Goal: Book appointment/travel/reservation

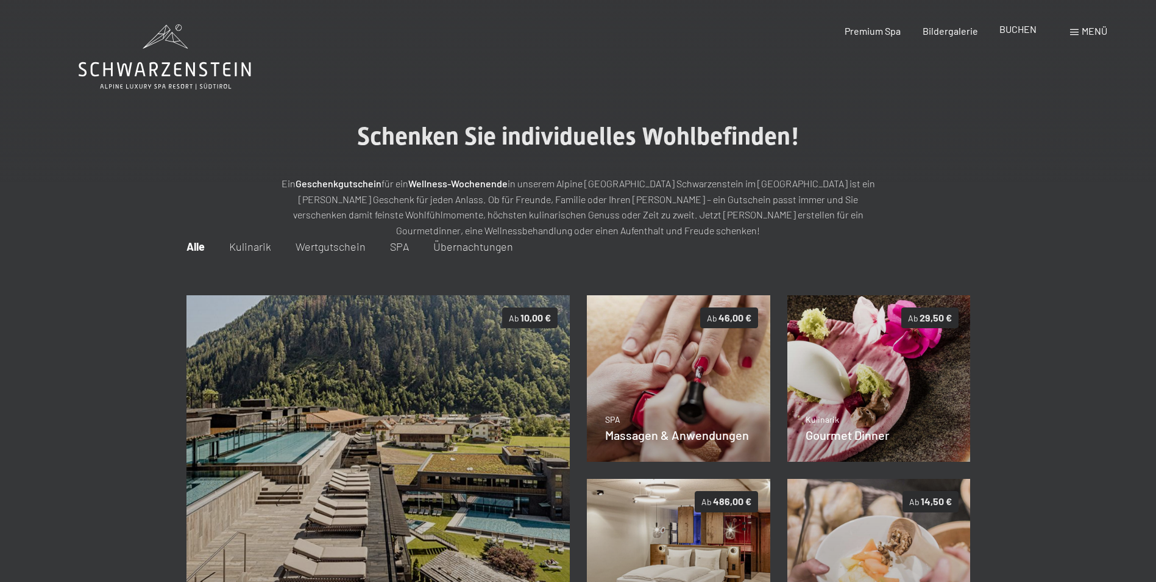
click at [1019, 32] on span "BUCHEN" at bounding box center [1018, 29] width 37 height 12
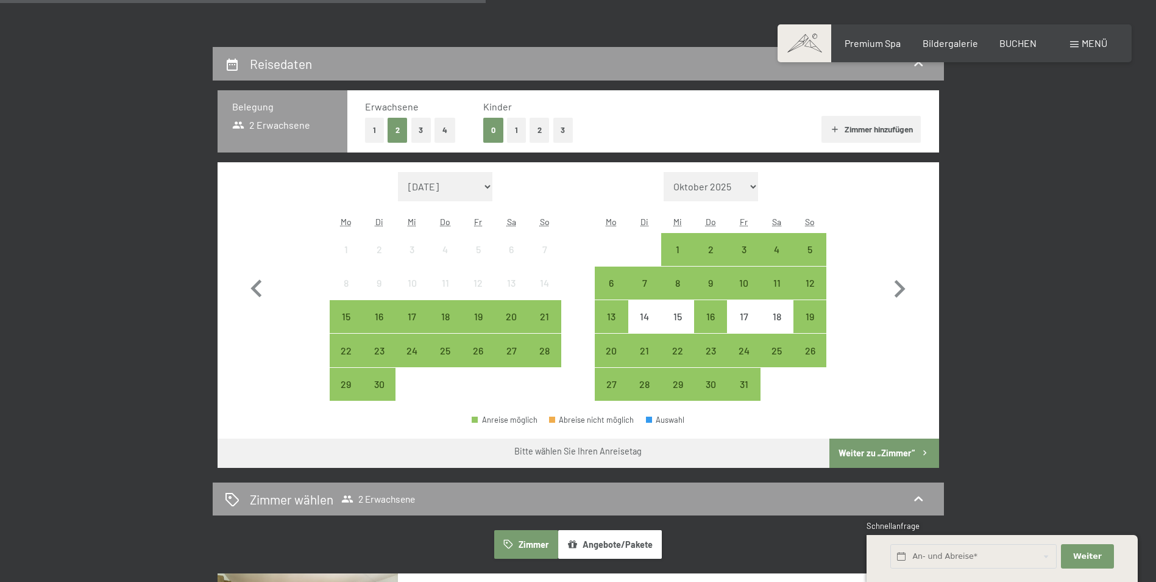
click at [392, 126] on button "2" at bounding box center [398, 130] width 20 height 25
click at [855, 283] on div "Monat/Jahr September 2025 Oktober 2025 November 2025 Dezember 2025 Januar 2026 …" at bounding box center [578, 286] width 678 height 229
drag, startPoint x: 885, startPoint y: 277, endPoint x: 895, endPoint y: 284, distance: 12.2
click at [886, 278] on icon "button" at bounding box center [899, 288] width 35 height 35
click at [895, 284] on icon "button" at bounding box center [899, 288] width 35 height 35
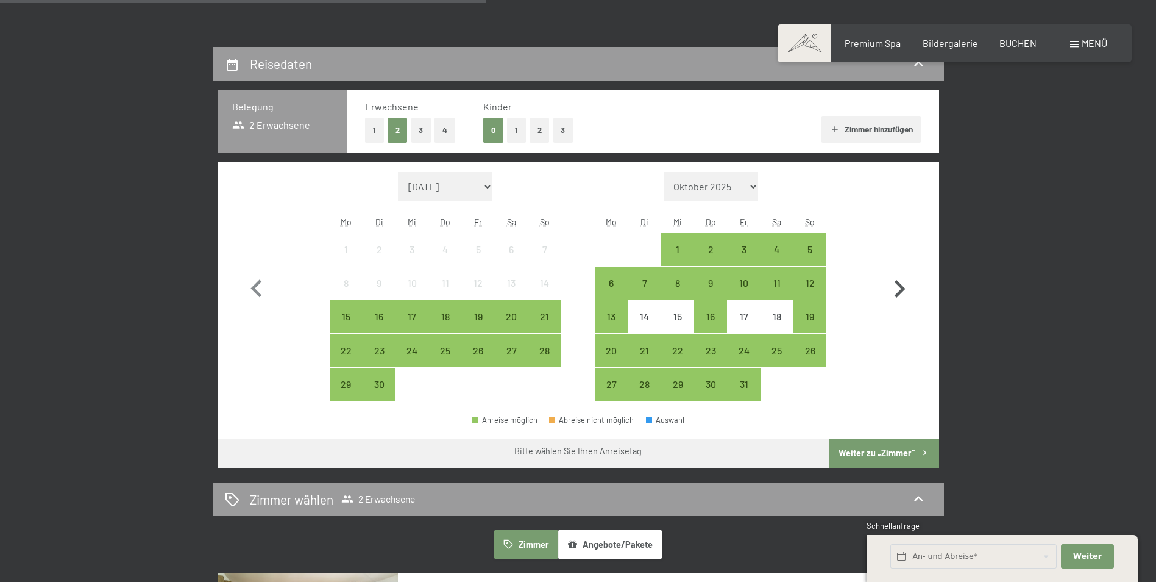
select select "2025-11-01"
select select "2025-12-01"
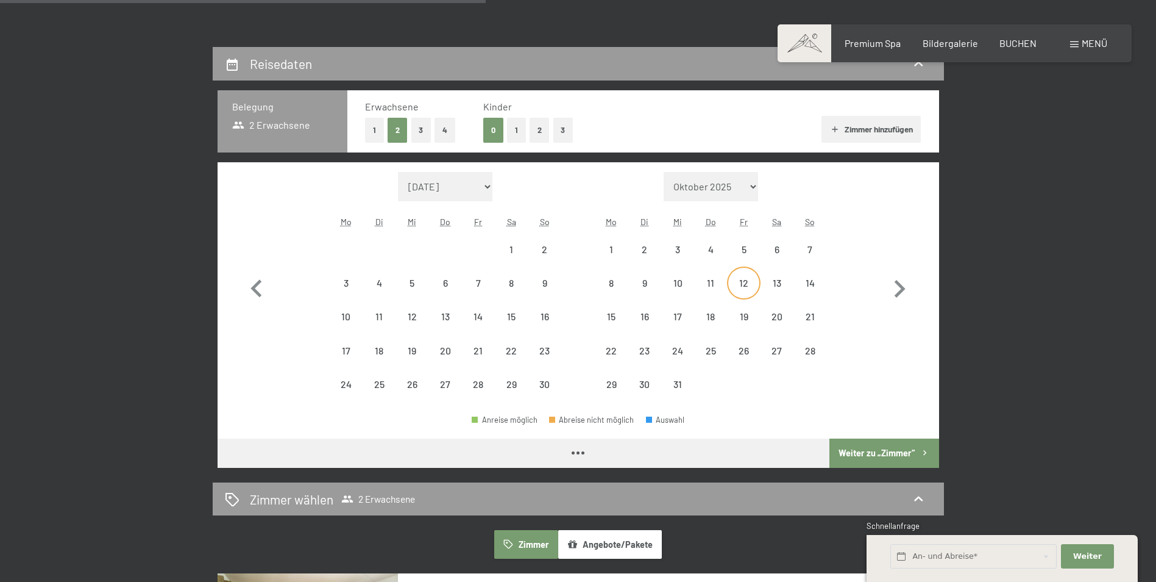
select select "2025-11-01"
select select "2025-12-01"
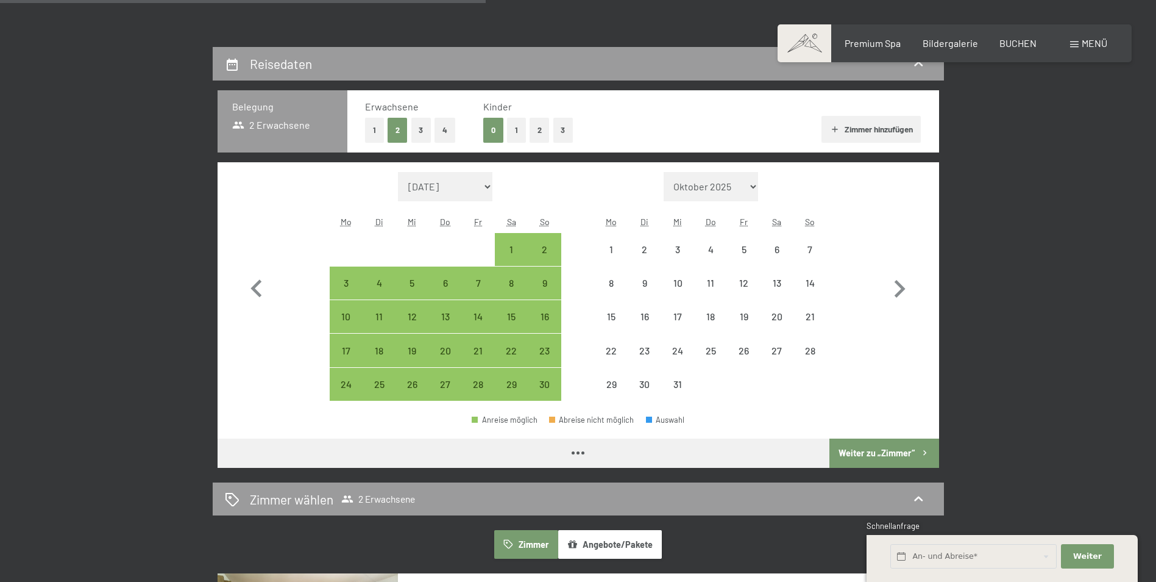
select select "2025-11-01"
select select "2025-12-01"
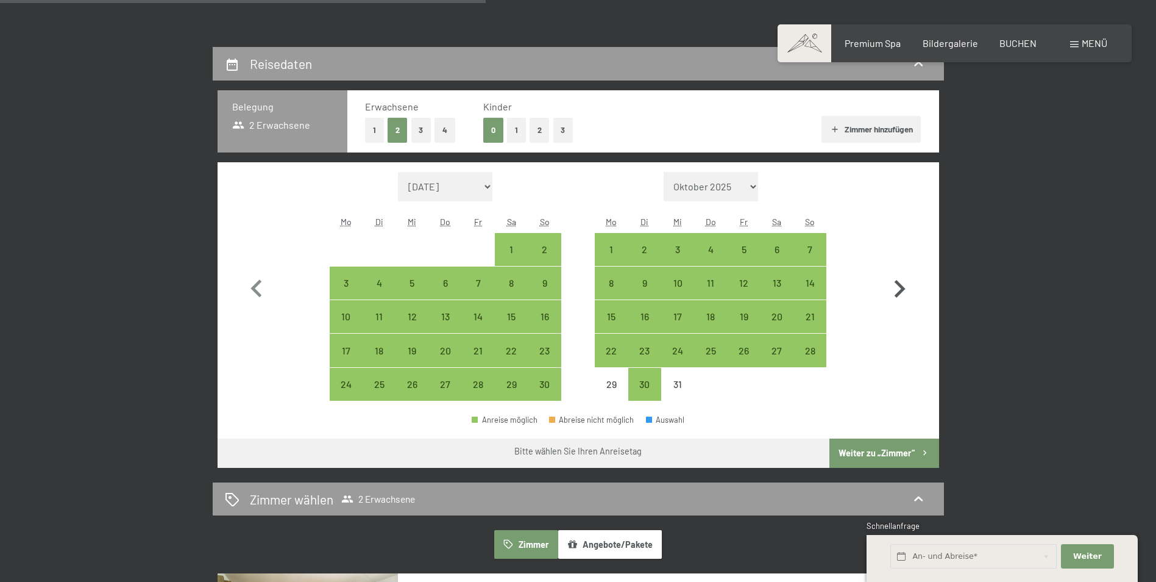
click at [897, 291] on icon "button" at bounding box center [899, 288] width 35 height 35
select select "2025-12-01"
select select "2026-01-01"
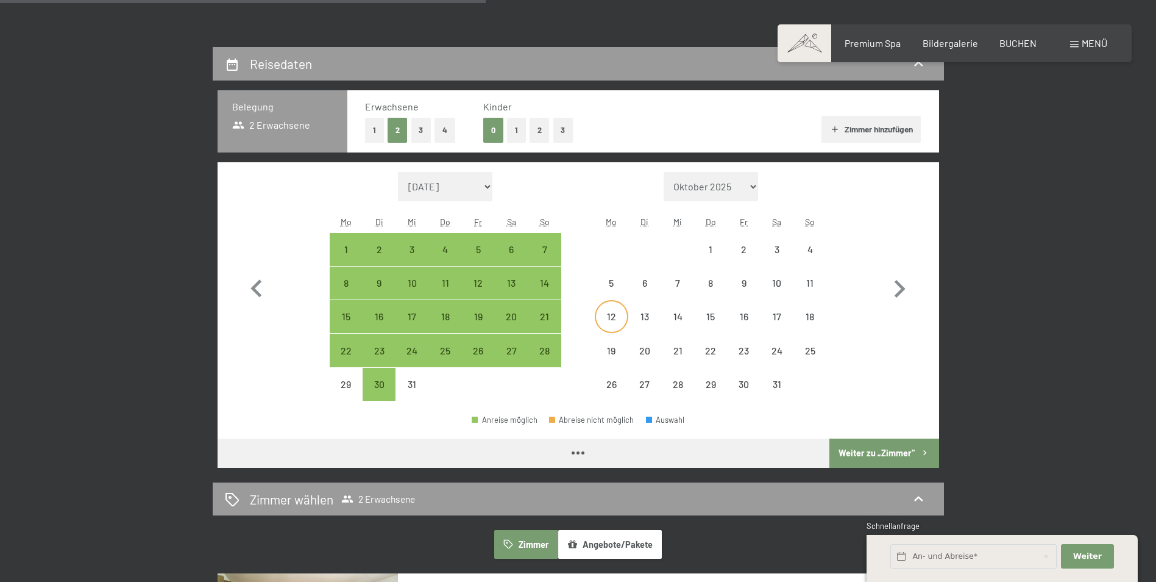
select select "2025-12-01"
select select "2026-01-01"
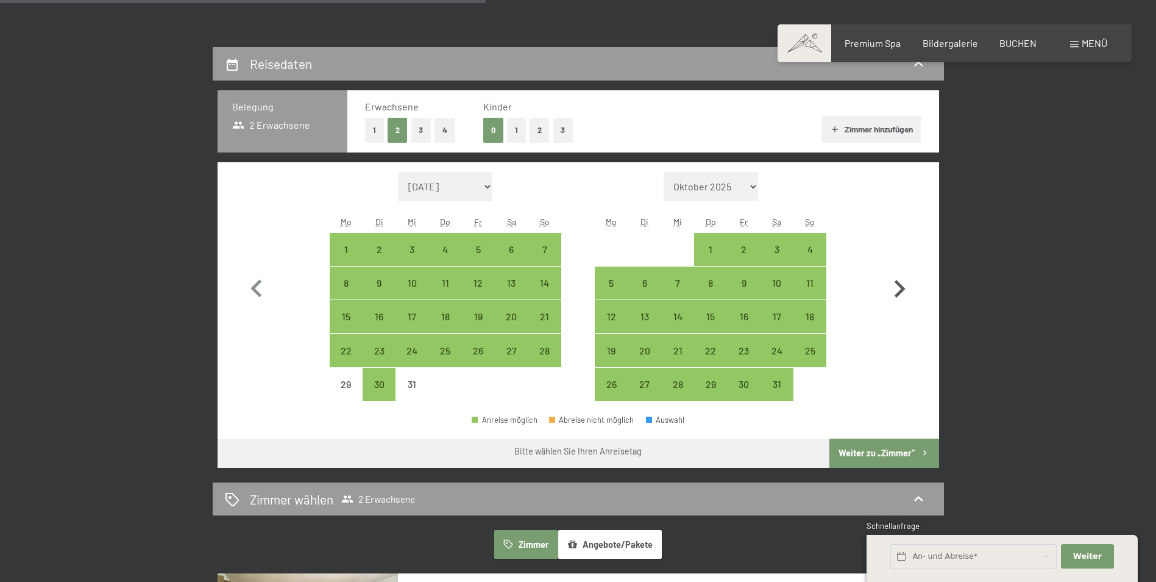
click at [906, 291] on icon "button" at bounding box center [899, 288] width 35 height 35
select select "2026-01-01"
select select "2026-02-01"
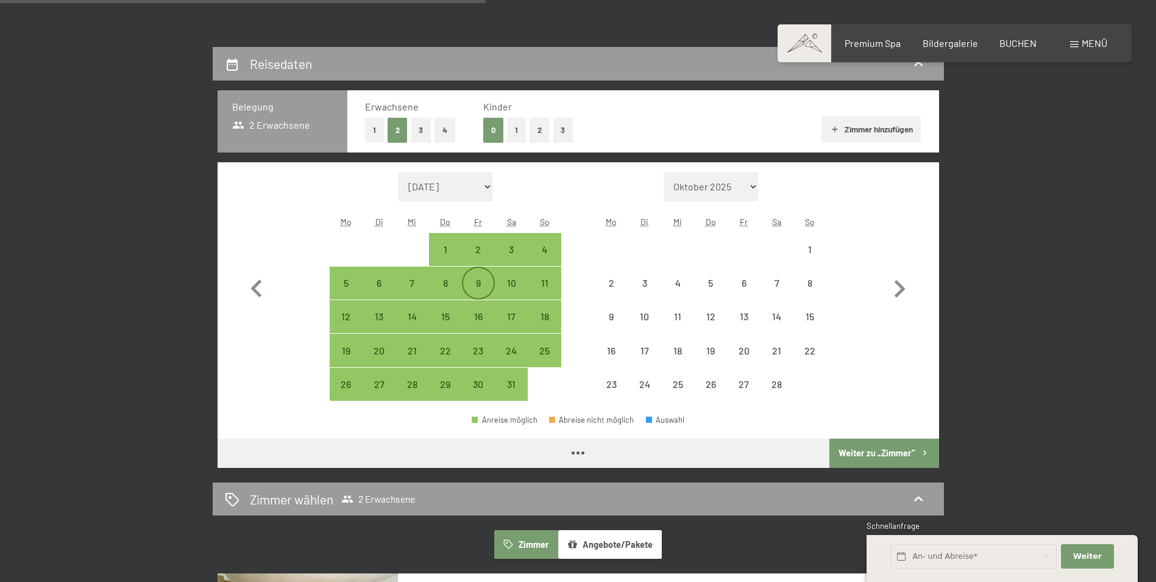
select select "2026-01-01"
select select "2026-02-01"
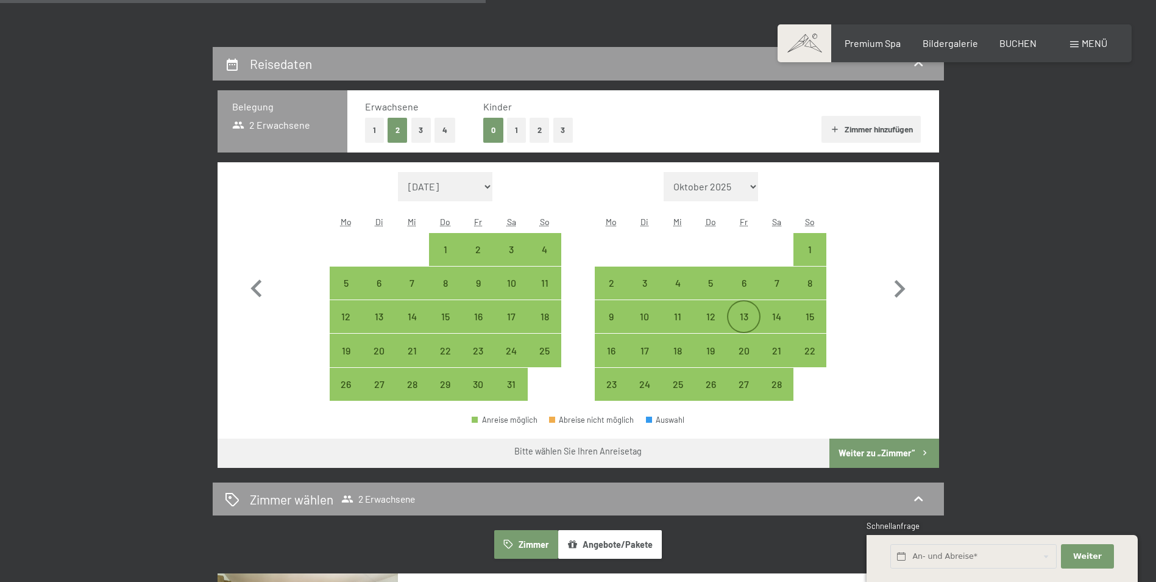
click at [739, 317] on div "13" at bounding box center [743, 326] width 30 height 30
select select "2026-01-01"
select select "2026-02-01"
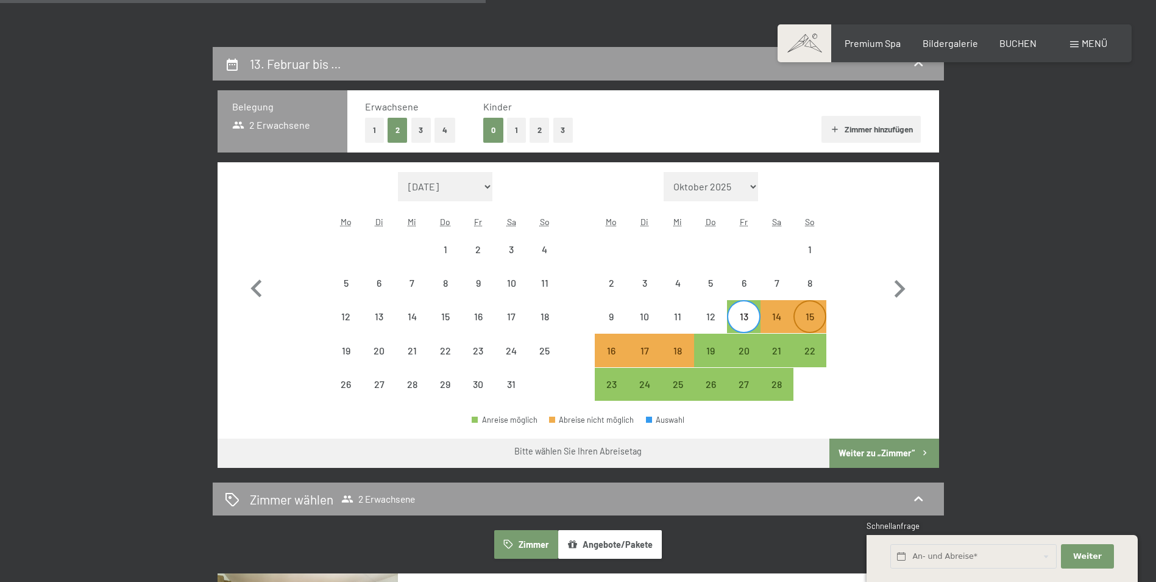
click at [803, 313] on div "15" at bounding box center [810, 326] width 30 height 30
select select "2026-01-01"
select select "2026-02-01"
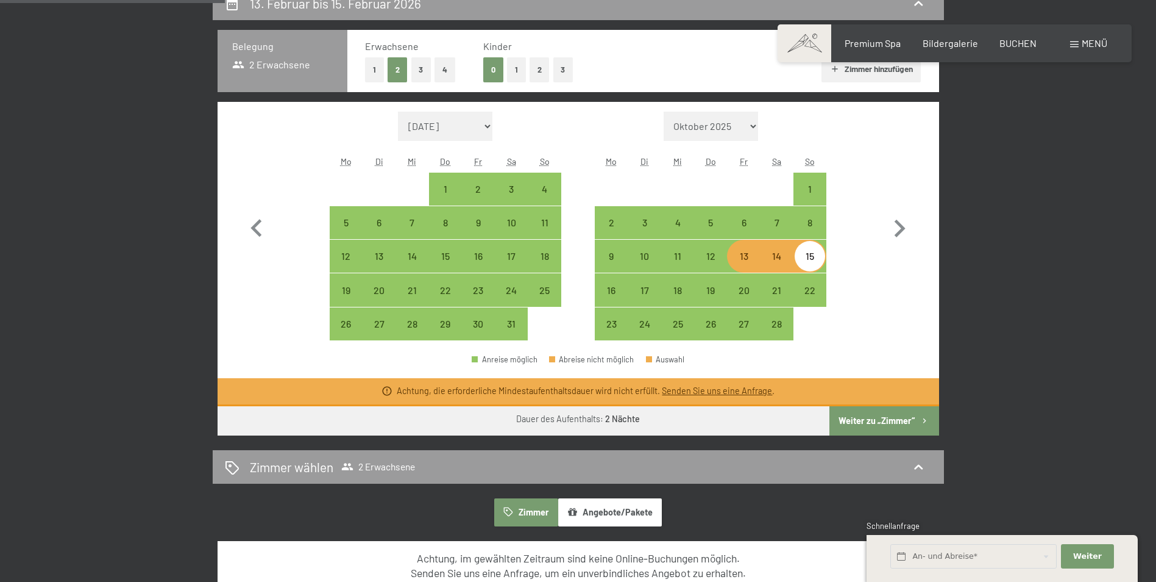
scroll to position [305, 0]
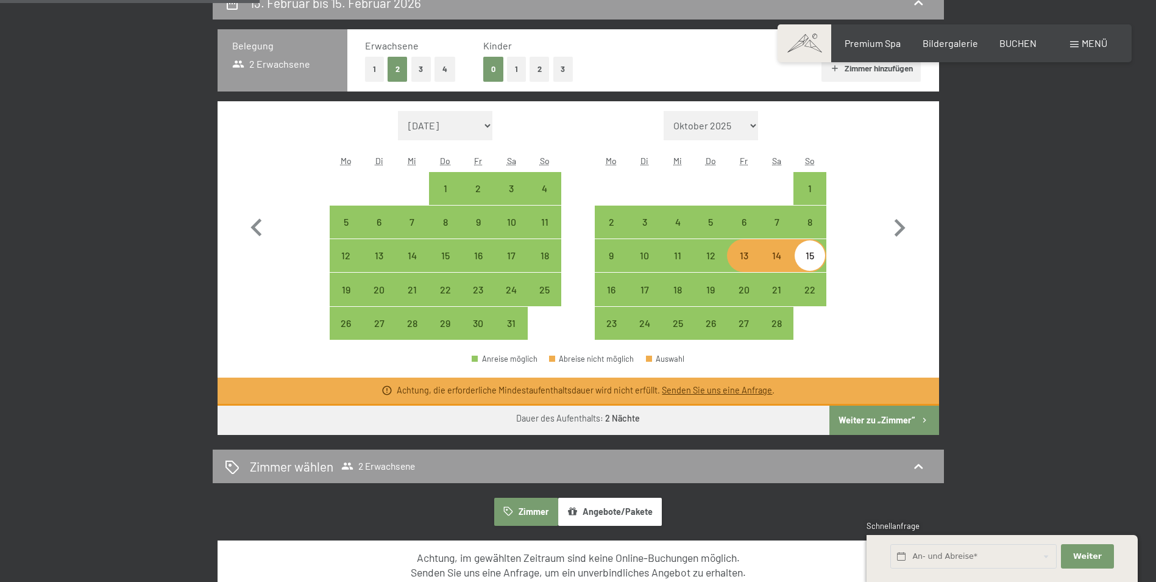
click at [614, 510] on button "Angebote/Pakete" at bounding box center [610, 511] width 104 height 28
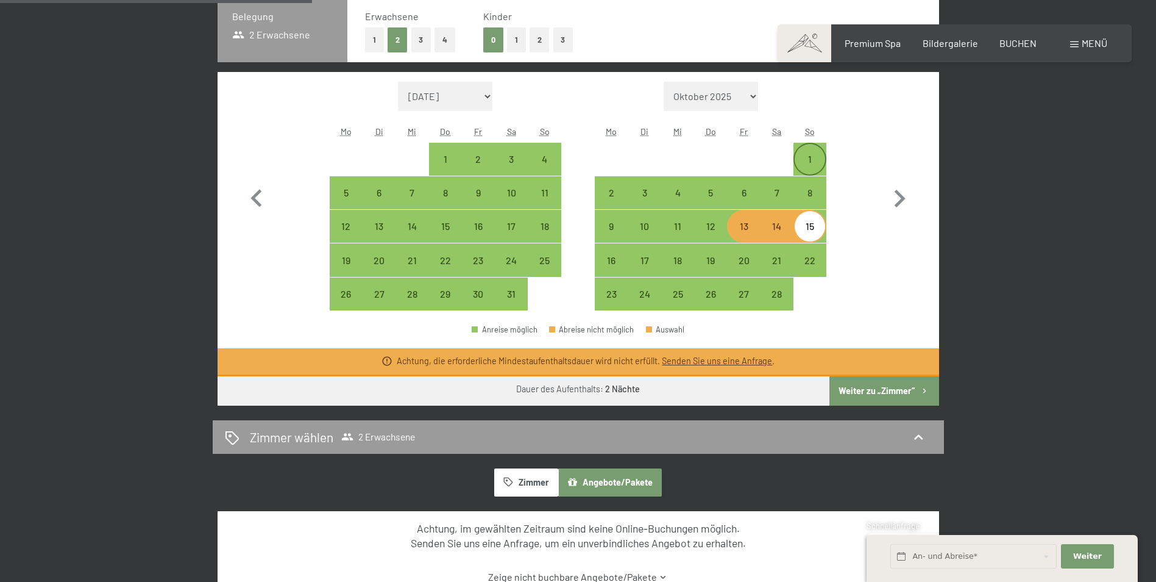
scroll to position [366, 0]
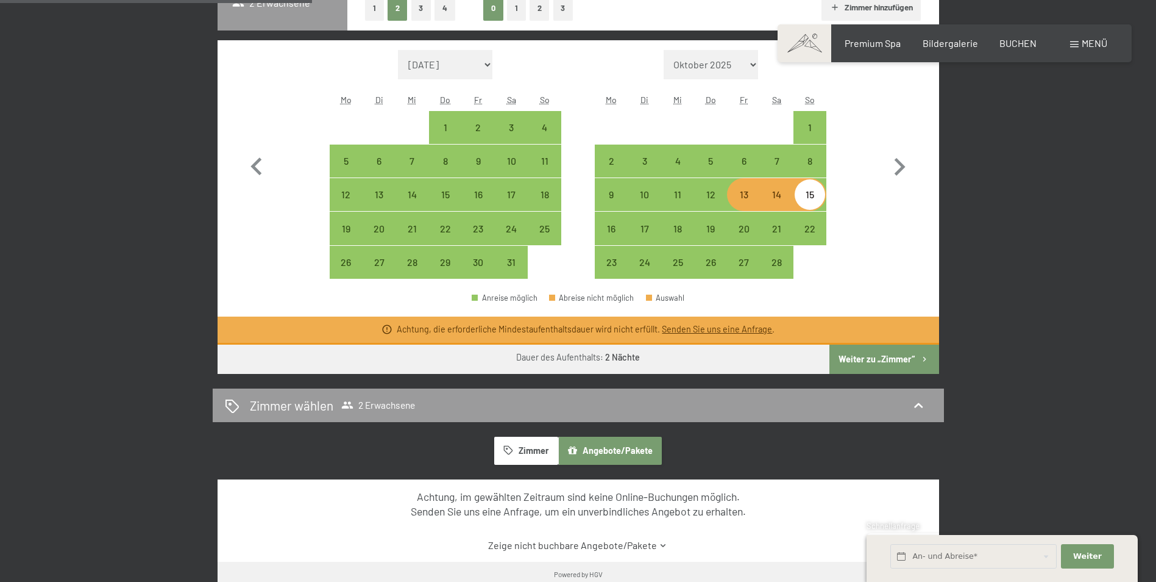
click at [527, 454] on button "Zimmer" at bounding box center [525, 450] width 63 height 28
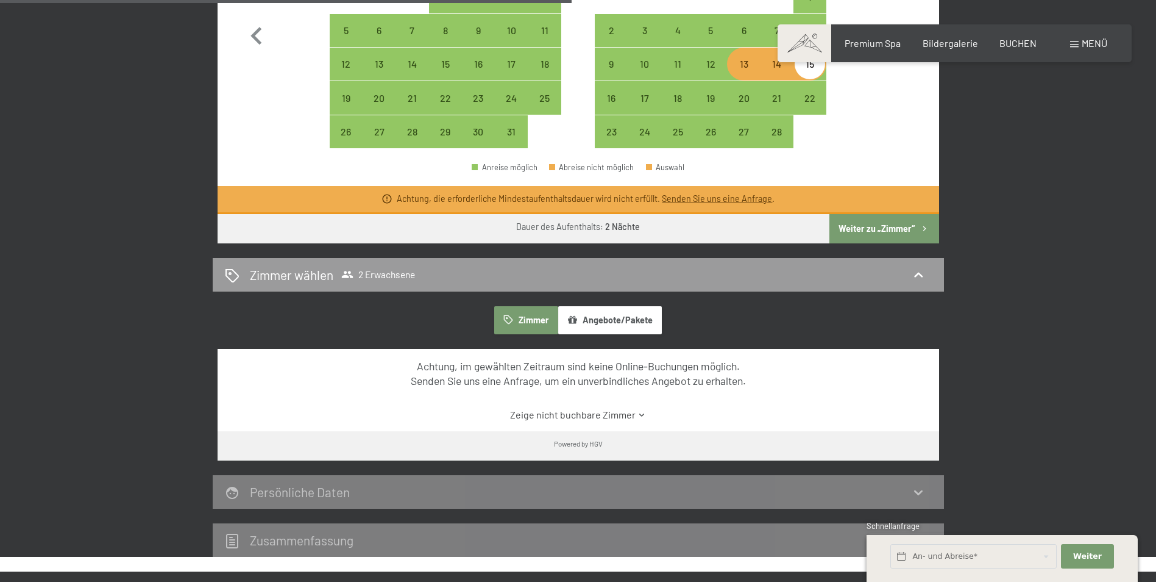
scroll to position [671, 0]
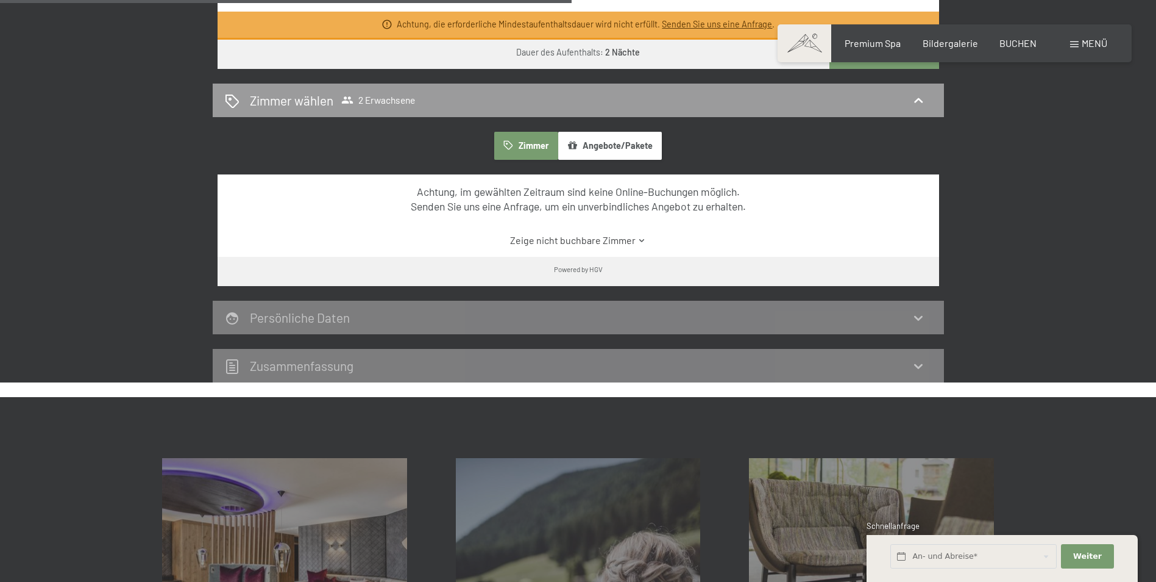
click at [631, 133] on button "Angebote/Pakete" at bounding box center [610, 146] width 104 height 28
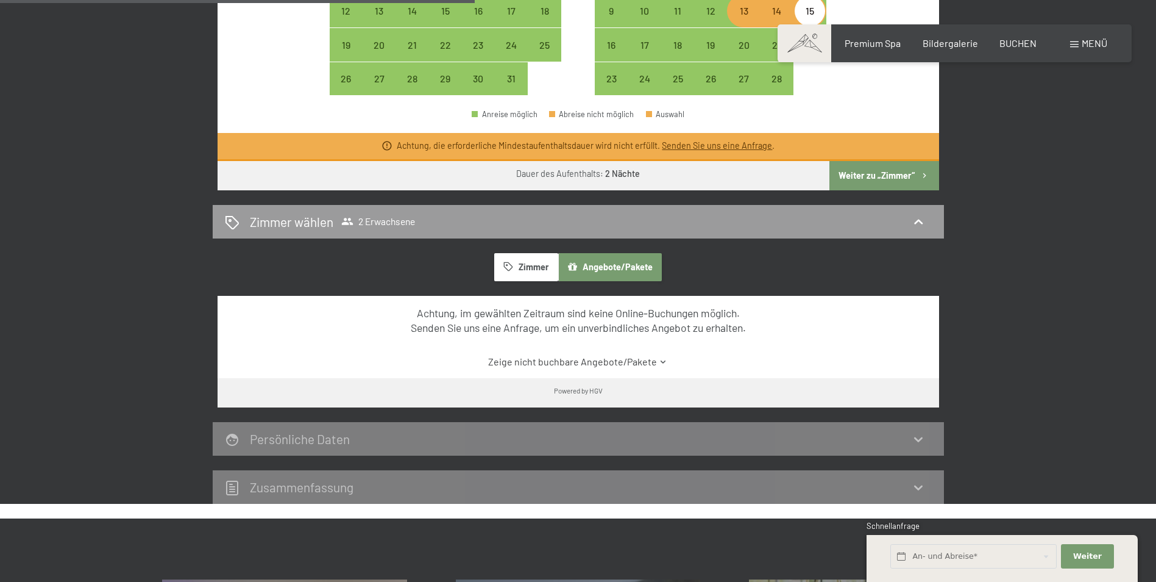
scroll to position [549, 0]
click at [881, 174] on button "Weiter zu „Zimmer“" at bounding box center [884, 176] width 109 height 29
select select "2026-01-01"
select select "2026-02-01"
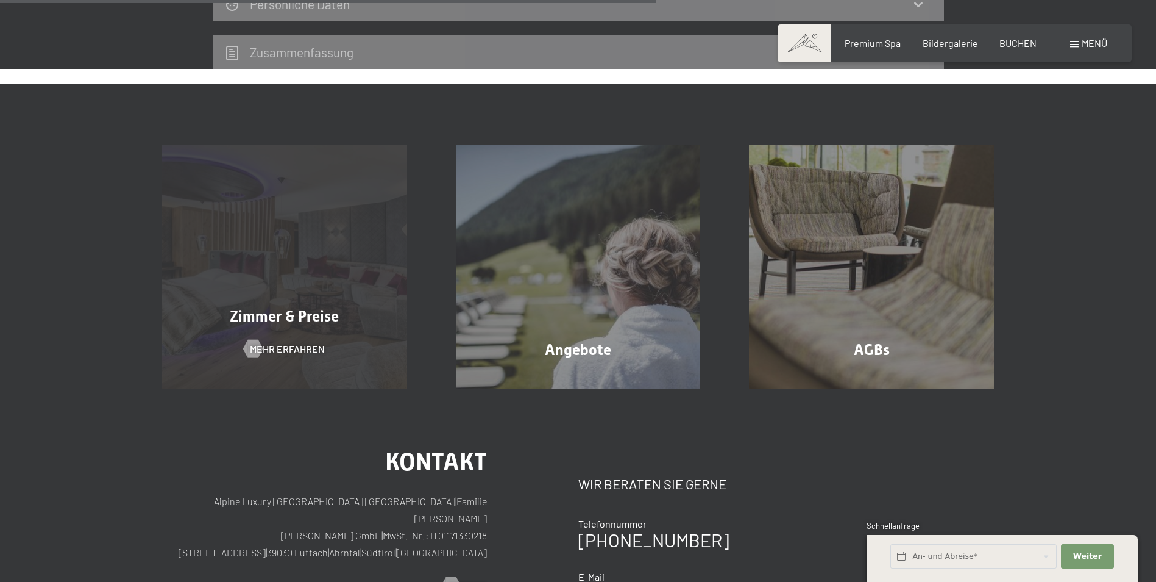
scroll to position [596, 0]
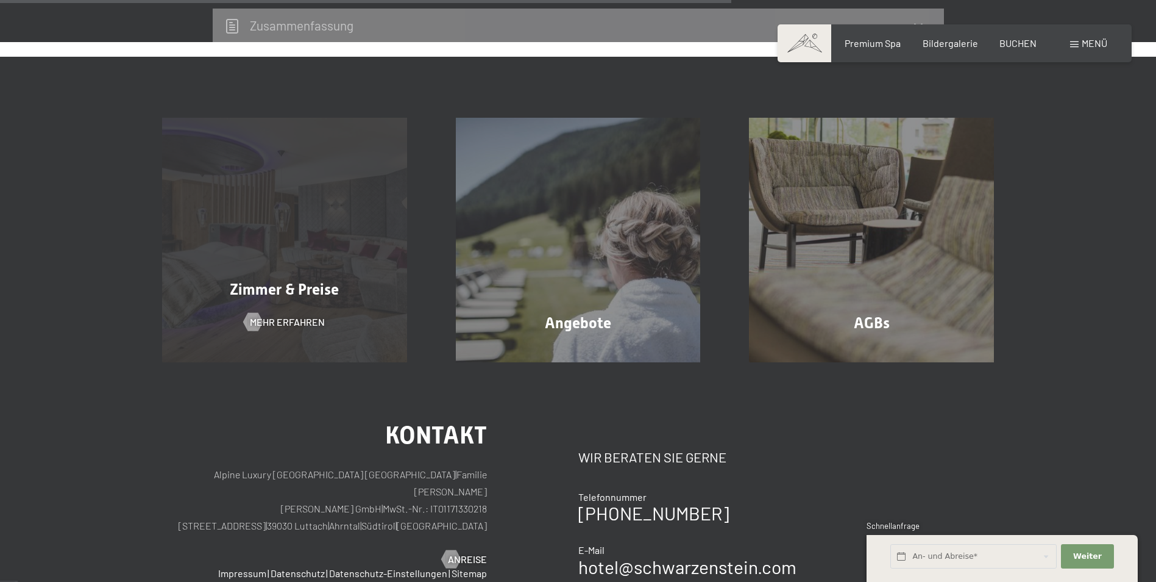
click at [296, 237] on div "Zimmer & Preise Mehr erfahren" at bounding box center [285, 240] width 294 height 245
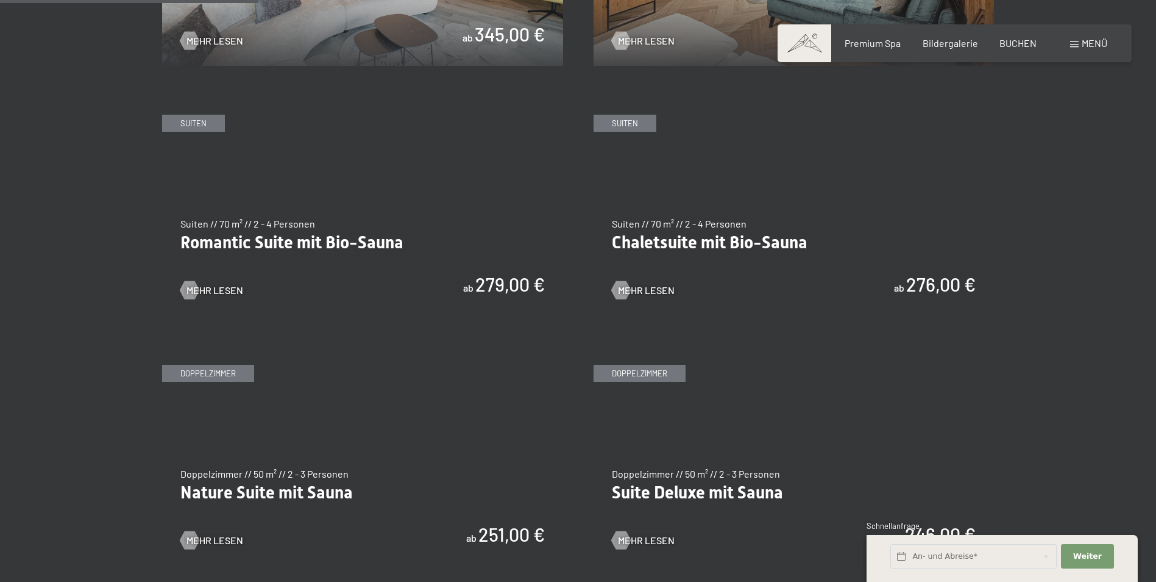
scroll to position [975, 0]
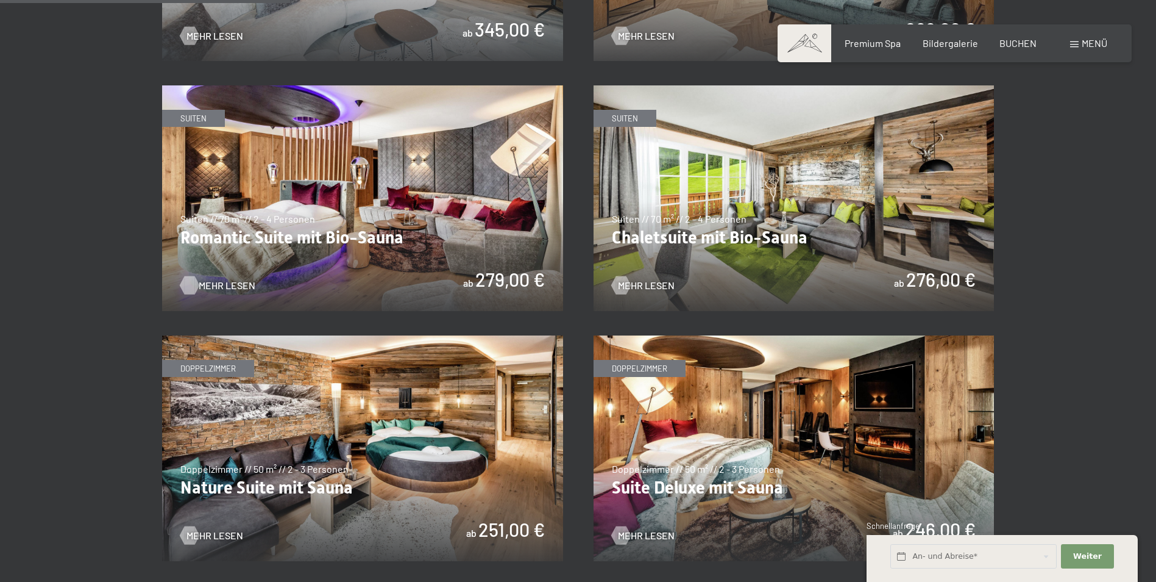
click at [194, 290] on div at bounding box center [189, 285] width 10 height 18
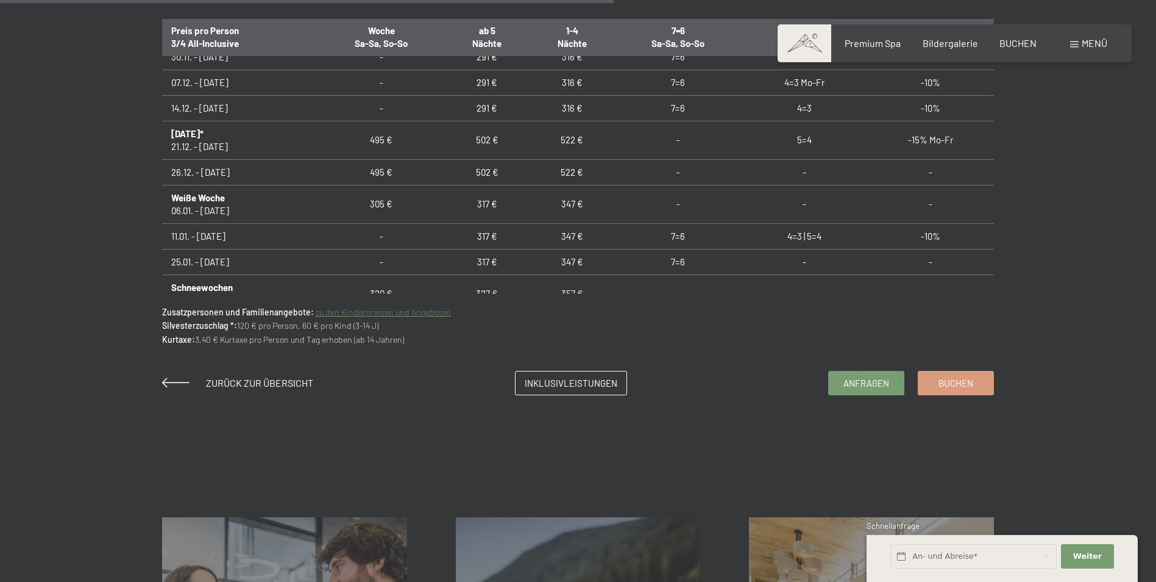
scroll to position [853, 0]
click at [969, 375] on span "Buchen" at bounding box center [956, 380] width 35 height 13
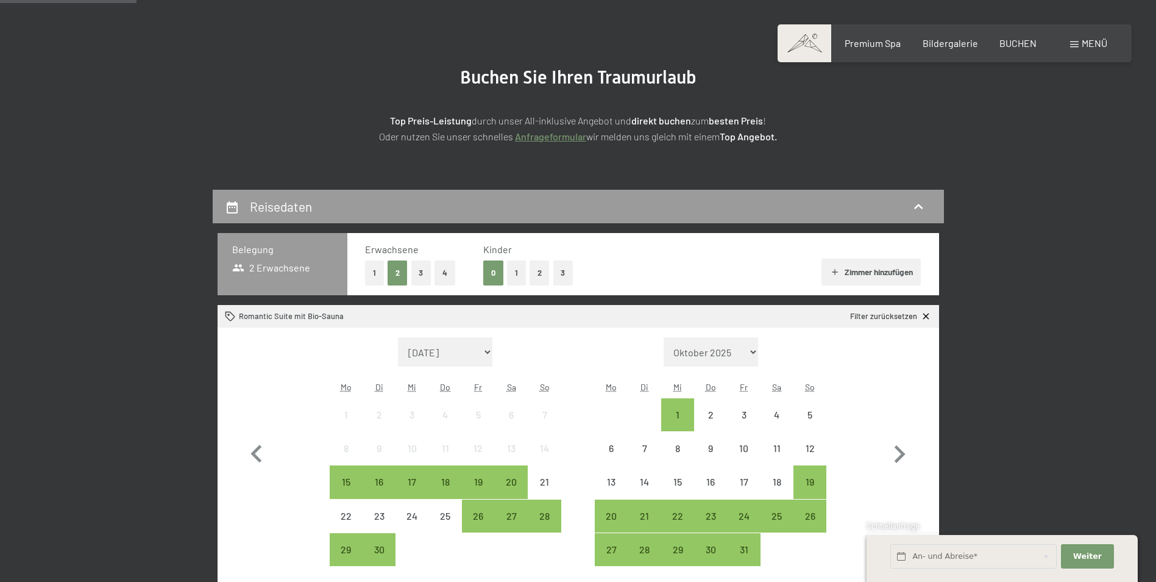
scroll to position [183, 0]
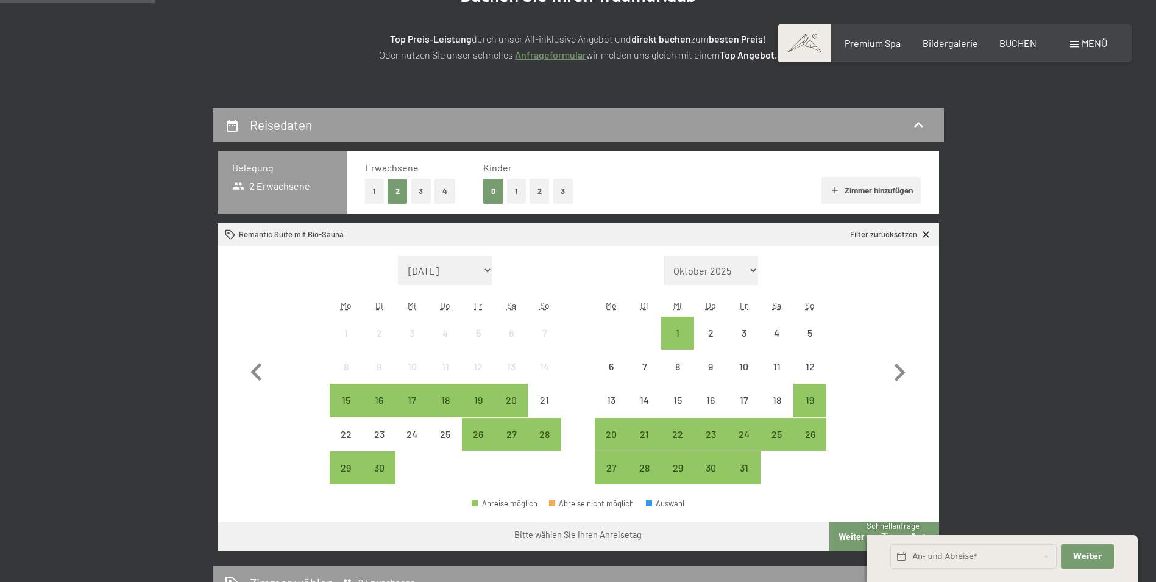
click at [917, 370] on div "Monat/Jahr September 2025 Oktober 2025 November 2025 Dezember 2025 Januar 2026 …" at bounding box center [579, 370] width 722 height 249
click at [906, 372] on icon "button" at bounding box center [899, 372] width 35 height 35
select select "2025-10-01"
select select "2025-11-01"
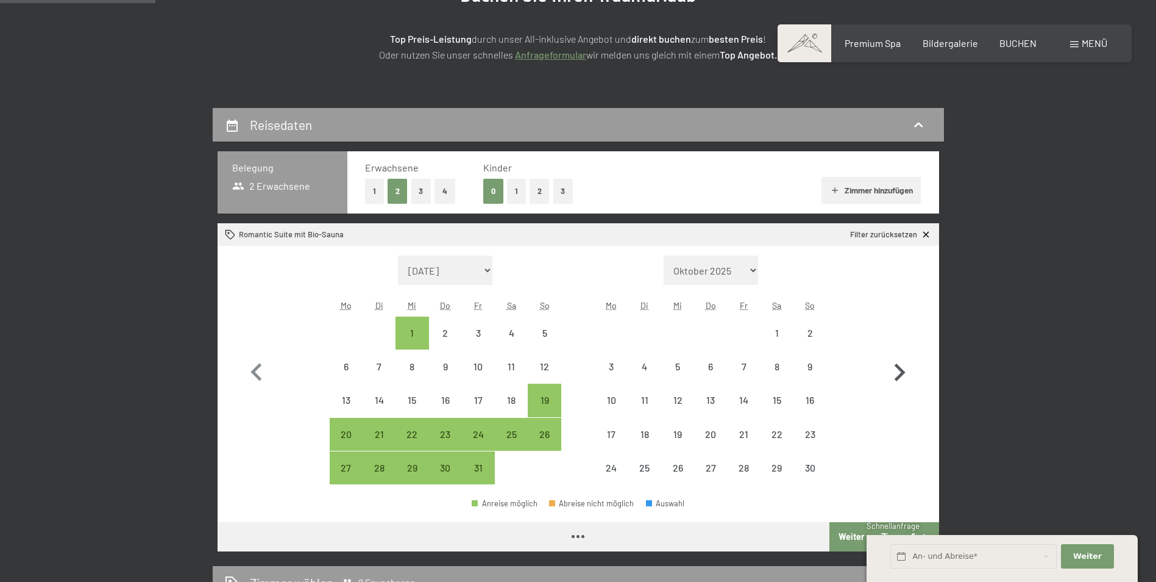
click at [906, 372] on icon "button" at bounding box center [899, 372] width 35 height 35
select select "2025-11-01"
select select "2025-12-01"
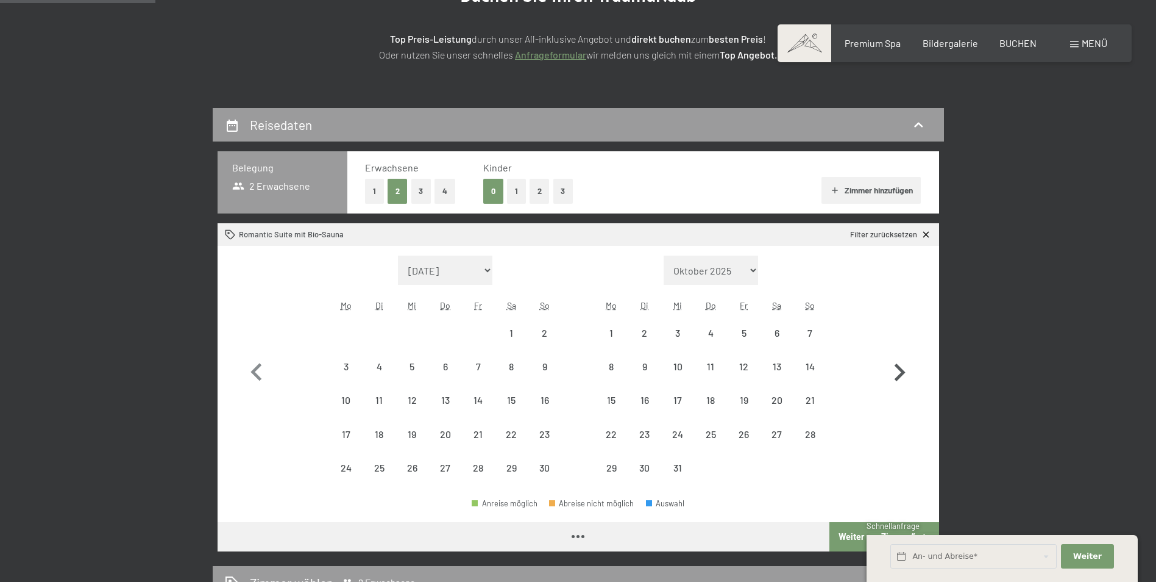
select select "2025-11-01"
select select "2025-12-01"
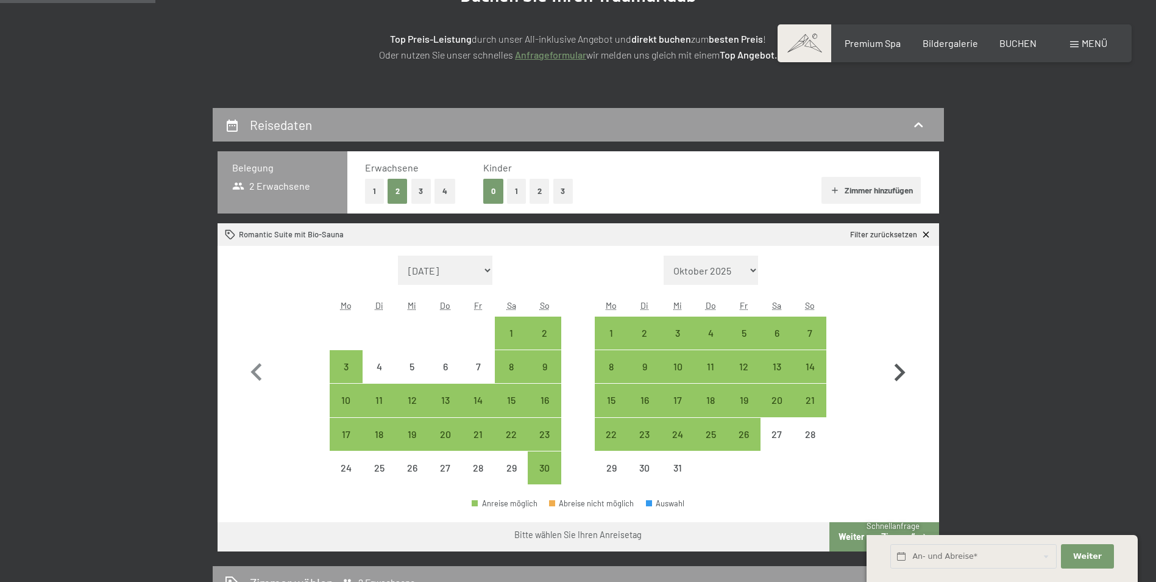
click at [906, 372] on icon "button" at bounding box center [899, 372] width 35 height 35
select select "2025-12-01"
select select "2026-01-01"
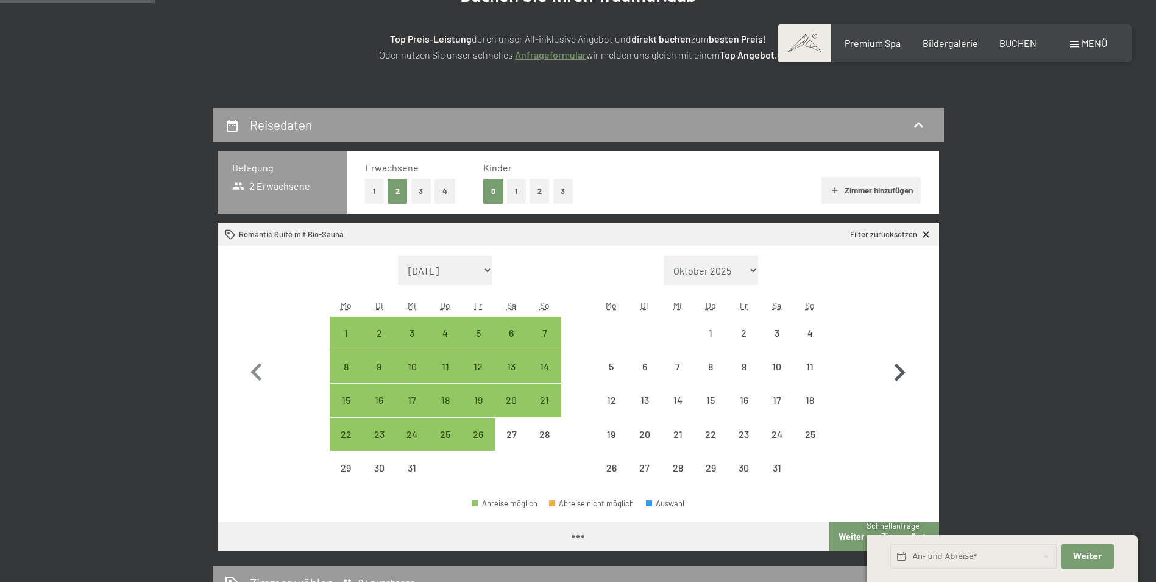
click at [906, 372] on icon "button" at bounding box center [899, 372] width 35 height 35
select select "2026-01-01"
select select "2026-02-01"
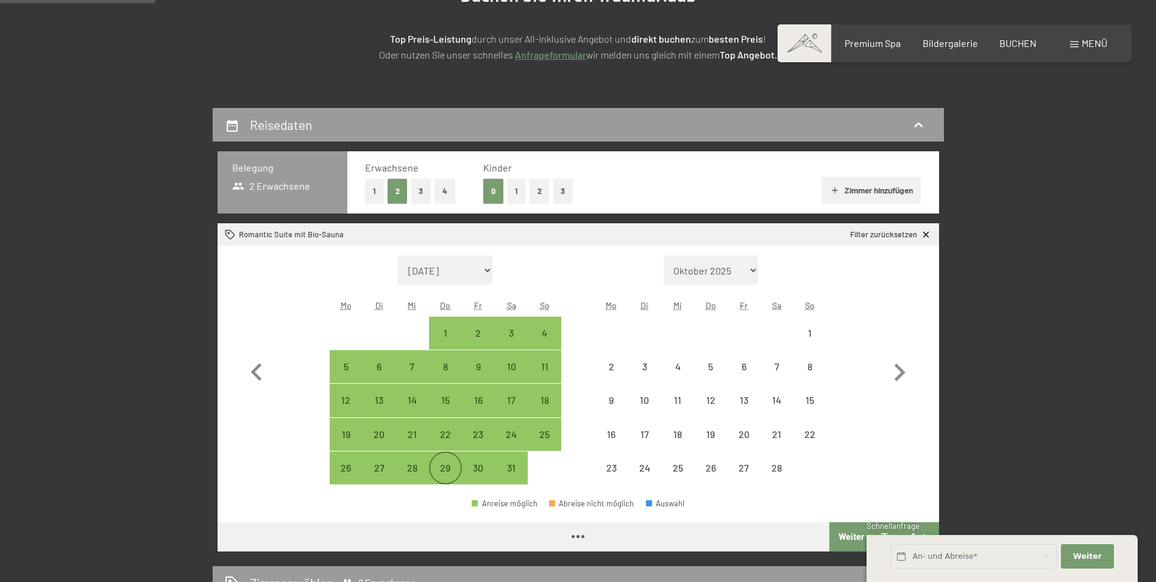
select select "2026-01-01"
select select "2026-02-01"
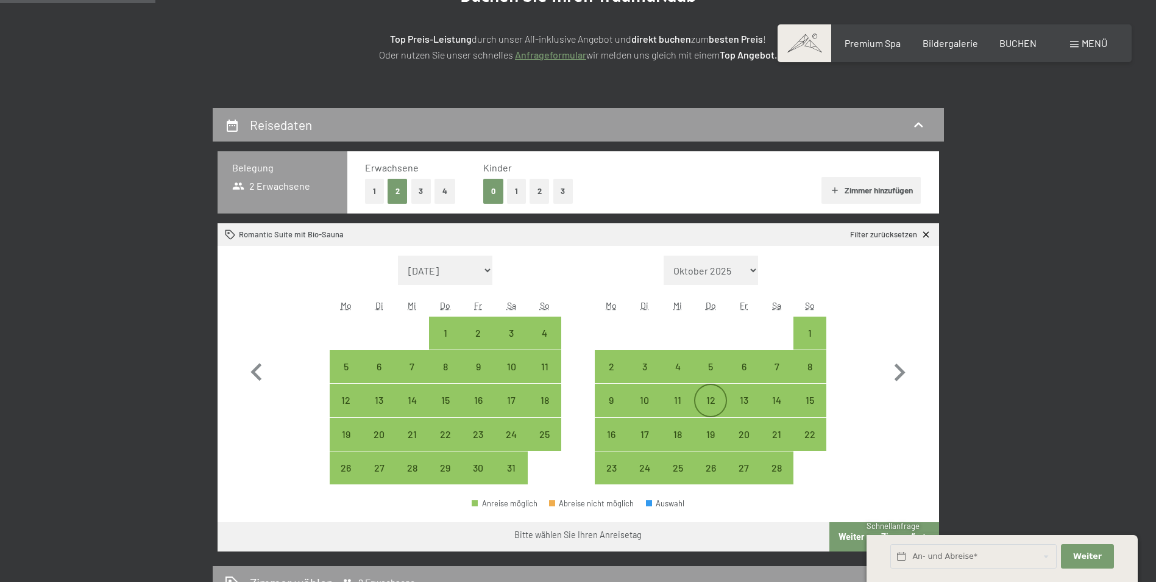
click at [722, 397] on div "12" at bounding box center [710, 410] width 30 height 30
select select "2026-01-01"
select select "2026-02-01"
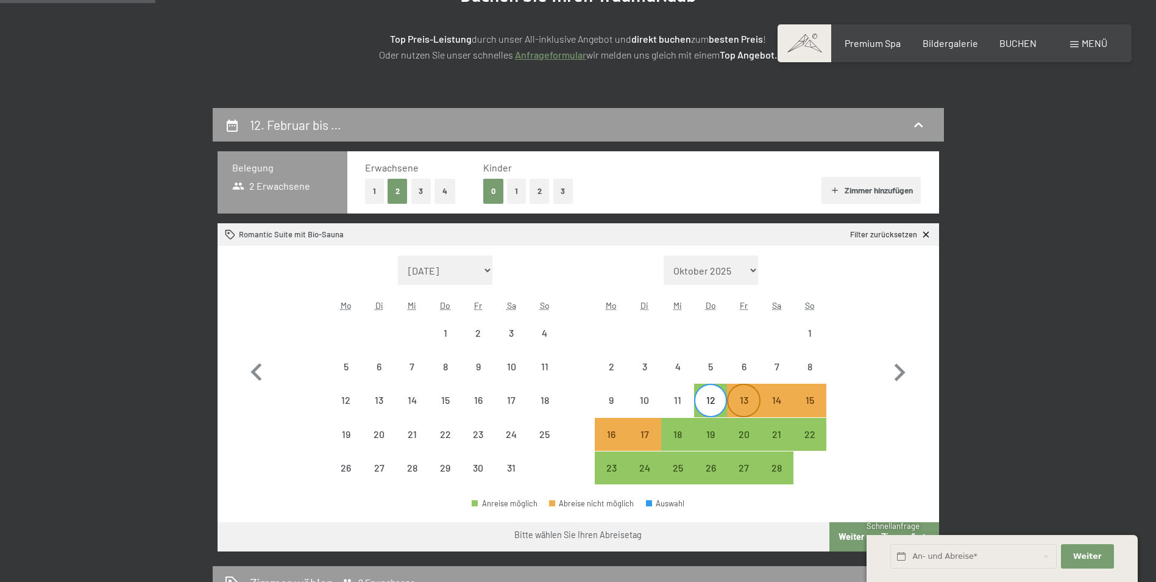
click at [738, 404] on div "13" at bounding box center [743, 410] width 30 height 30
select select "2026-01-01"
select select "2026-02-01"
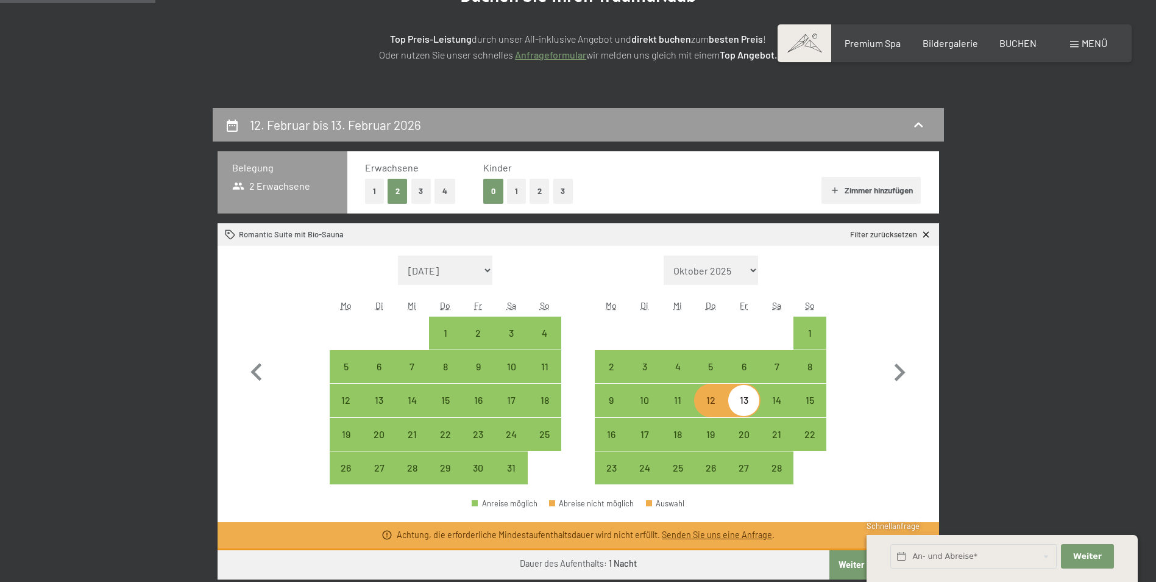
click at [723, 402] on div "12" at bounding box center [710, 410] width 30 height 30
select select "2026-01-01"
select select "2026-02-01"
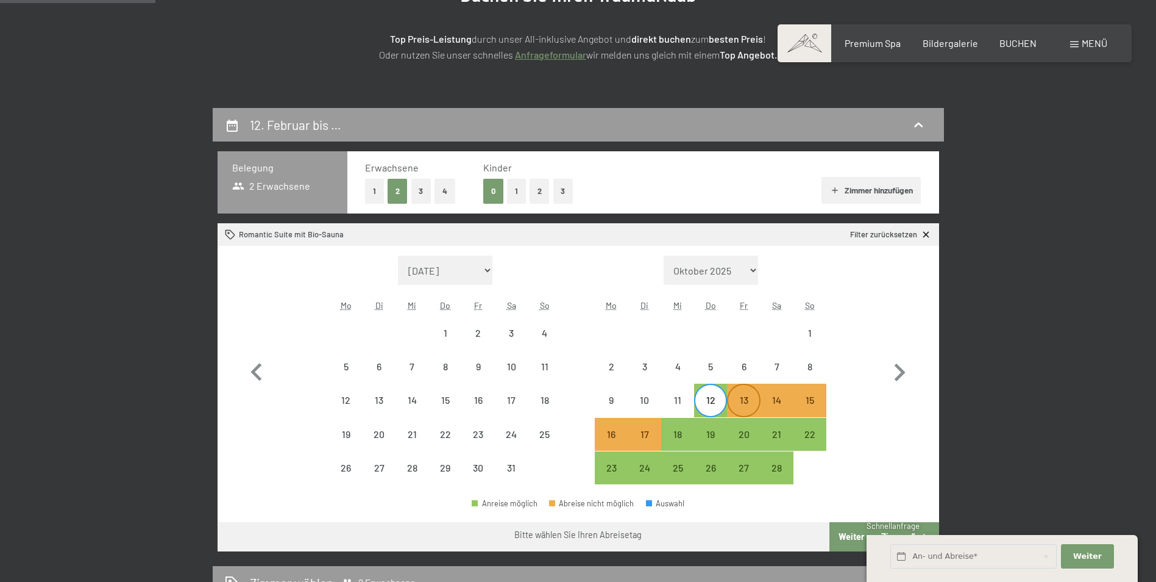
click at [752, 404] on div "13" at bounding box center [743, 410] width 30 height 30
select select "2026-01-01"
select select "2026-02-01"
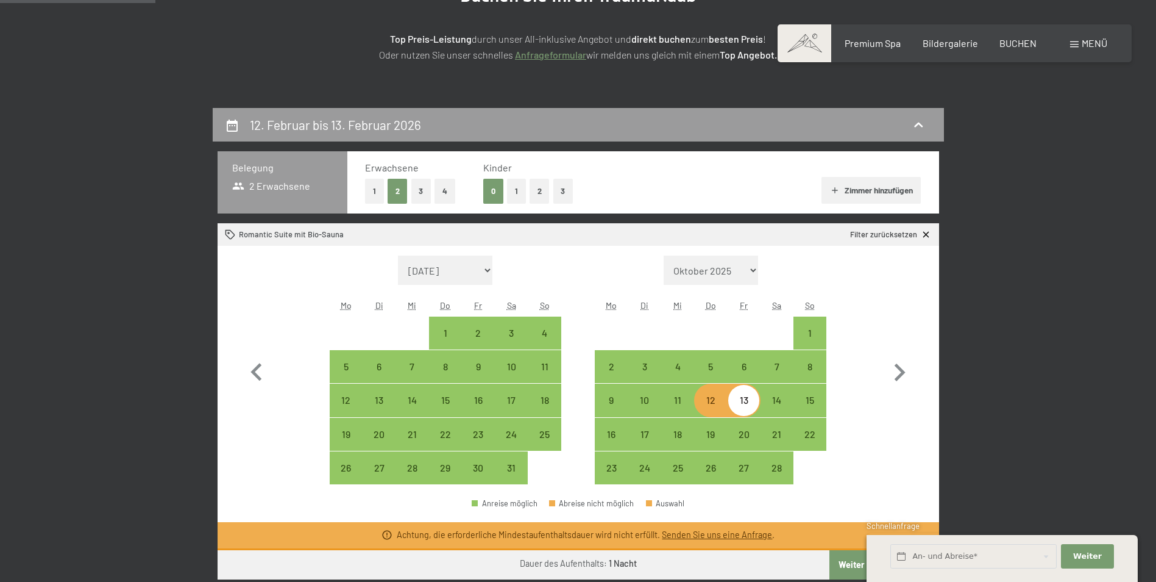
click at [753, 405] on div "13" at bounding box center [743, 410] width 30 height 30
select select "2026-01-01"
select select "2026-02-01"
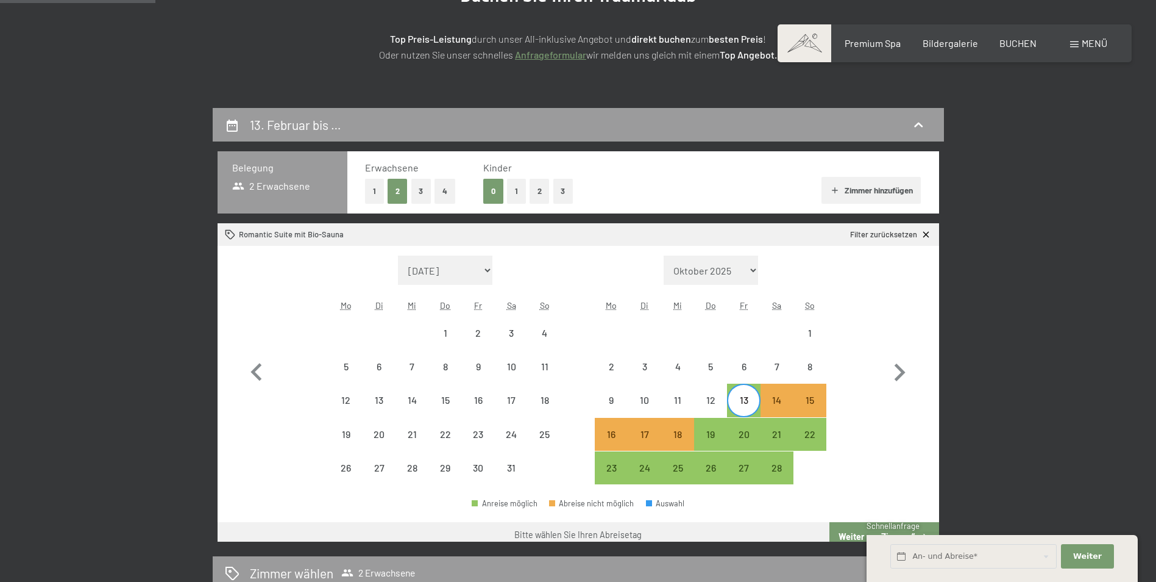
click at [831, 402] on div "Monat/Jahr September 2025 Oktober 2025 November 2025 Dezember 2025 Januar 2026 …" at bounding box center [578, 369] width 678 height 229
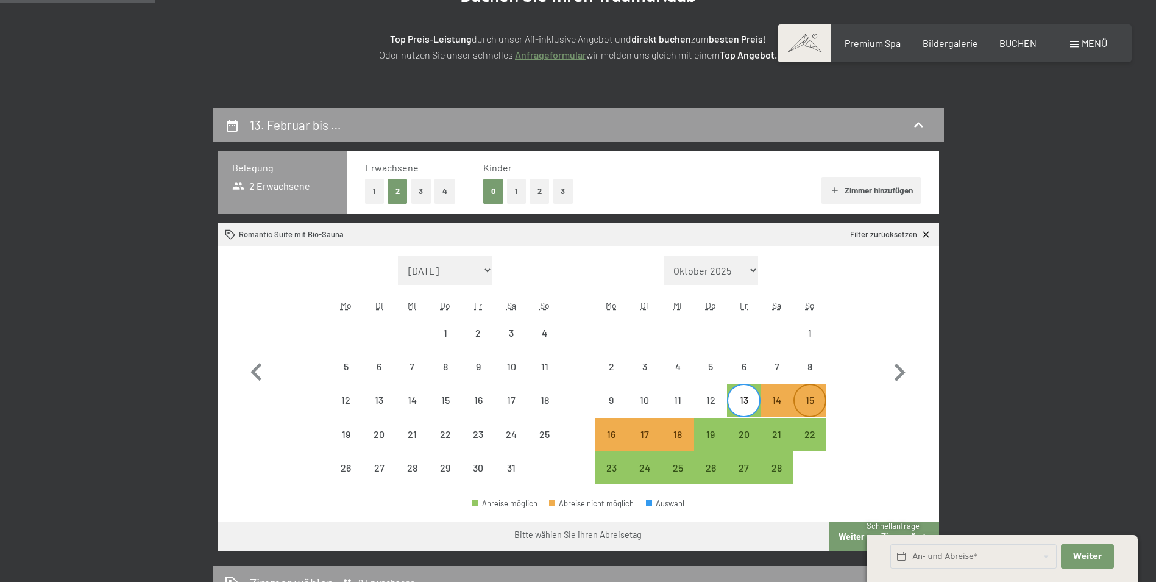
click at [820, 401] on div "15" at bounding box center [810, 410] width 30 height 30
select select "2026-01-01"
select select "2026-02-01"
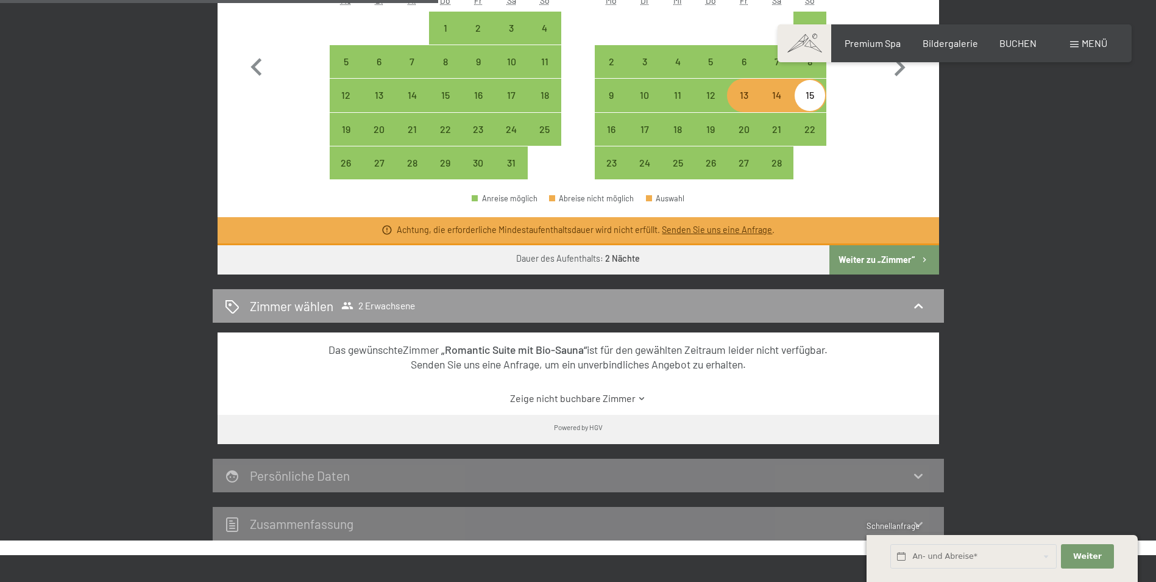
click at [888, 266] on button "Weiter zu „Zimmer“" at bounding box center [884, 259] width 109 height 29
select select "2026-01-01"
select select "2026-02-01"
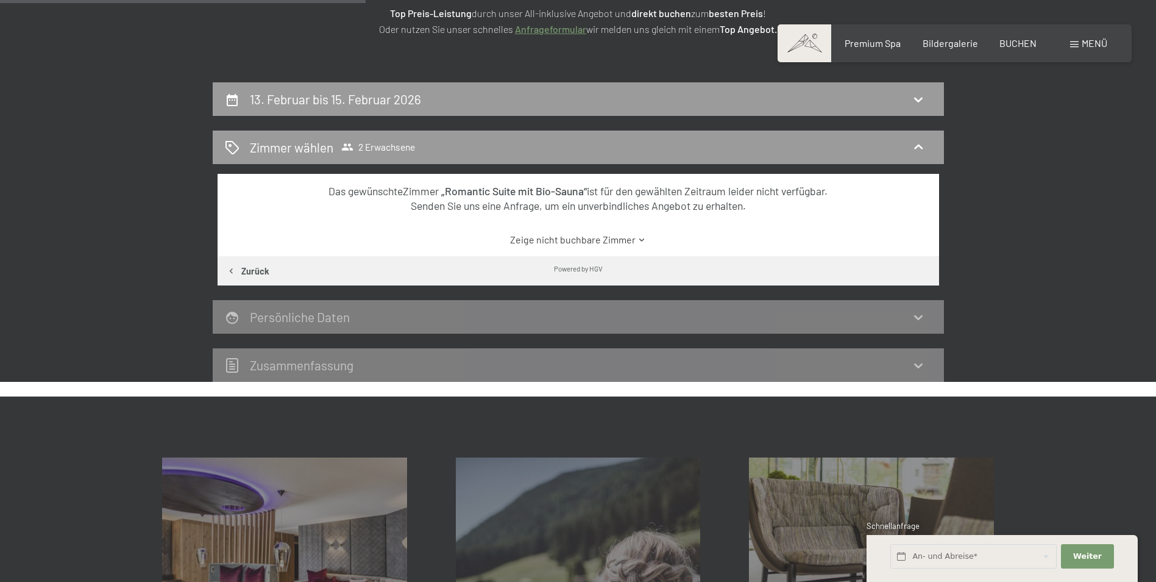
scroll to position [0, 0]
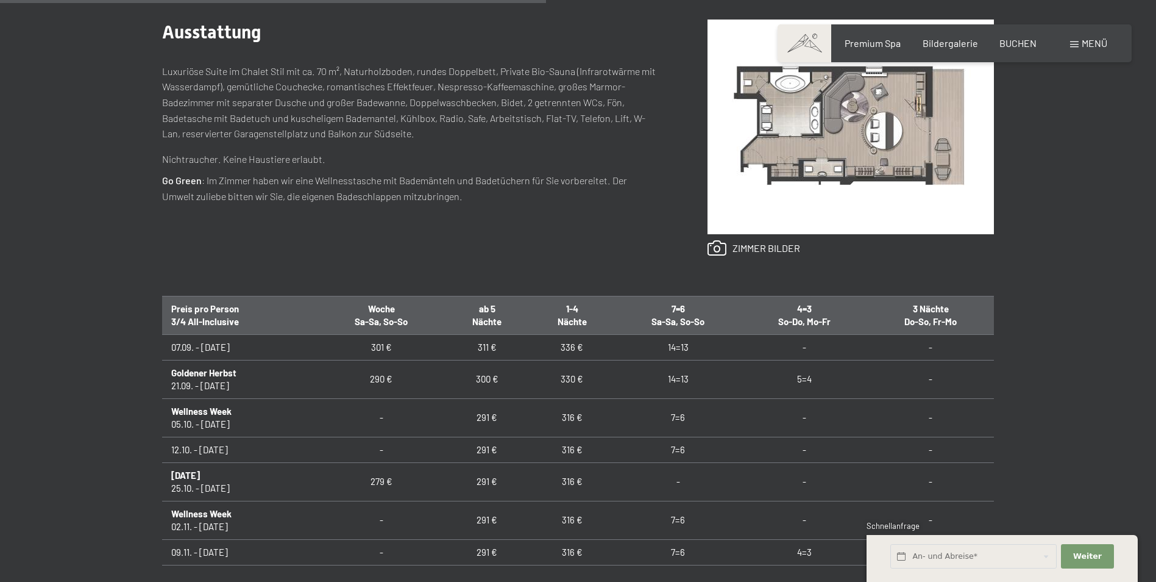
scroll to position [549, 0]
